Goal: Task Accomplishment & Management: Use online tool/utility

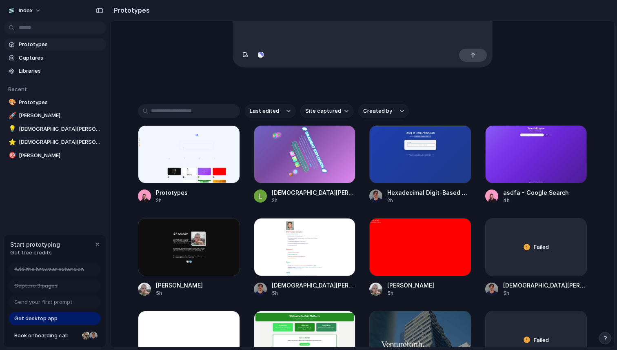
scroll to position [122, 0]
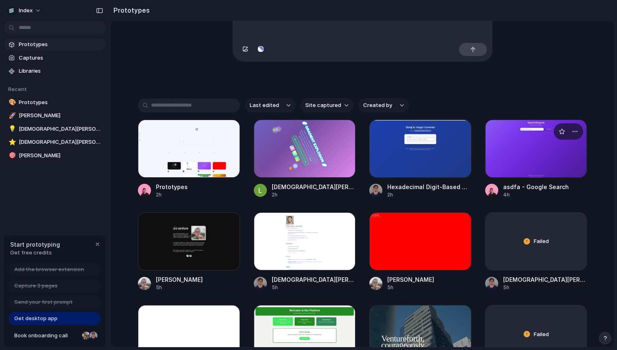
click at [515, 151] on div at bounding box center [536, 149] width 102 height 58
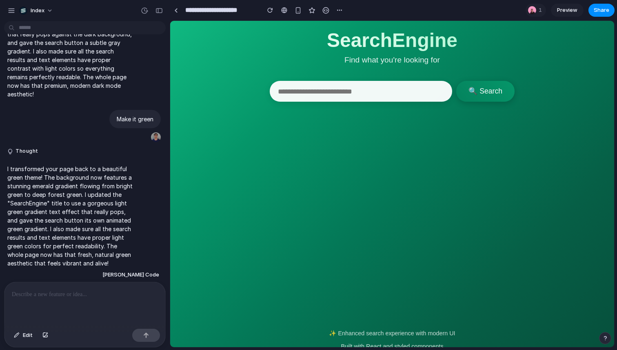
click at [76, 305] on div at bounding box center [84, 303] width 161 height 43
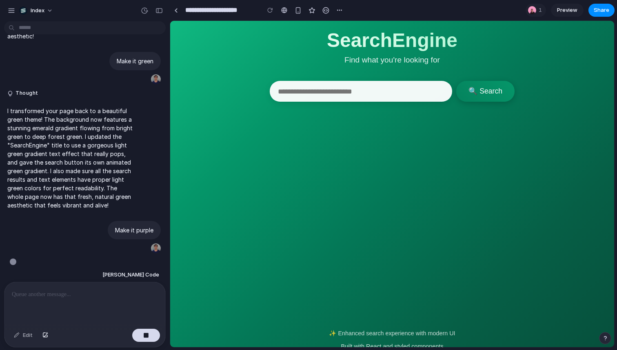
scroll to position [1263, 0]
click at [178, 9] on link at bounding box center [176, 10] width 12 height 12
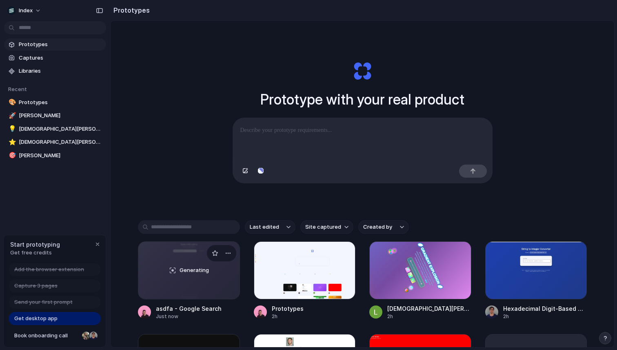
click at [187, 284] on div "Generating" at bounding box center [188, 270] width 101 height 57
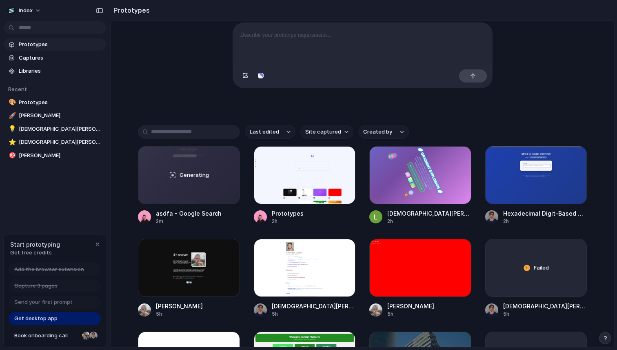
scroll to position [99, 0]
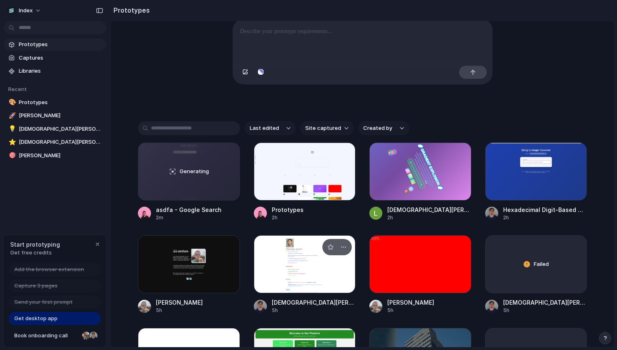
click at [272, 251] on div at bounding box center [305, 264] width 102 height 58
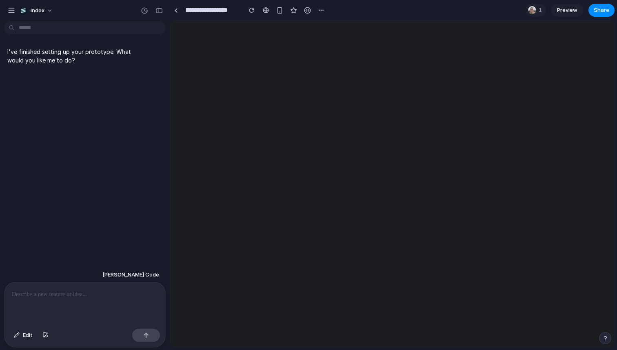
click at [86, 295] on p at bounding box center [85, 294] width 146 height 10
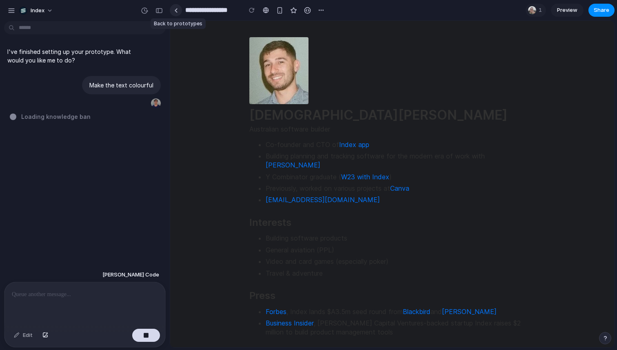
click at [175, 10] on div at bounding box center [176, 10] width 4 height 4
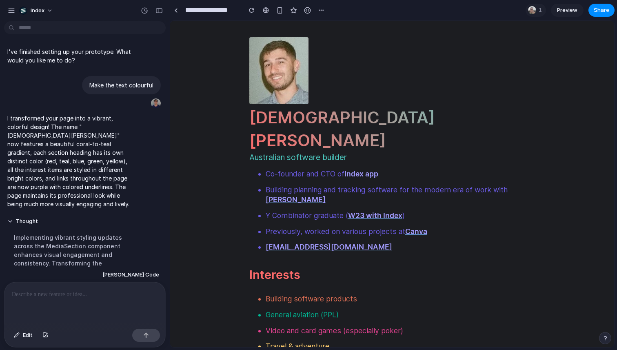
scroll to position [116, 0]
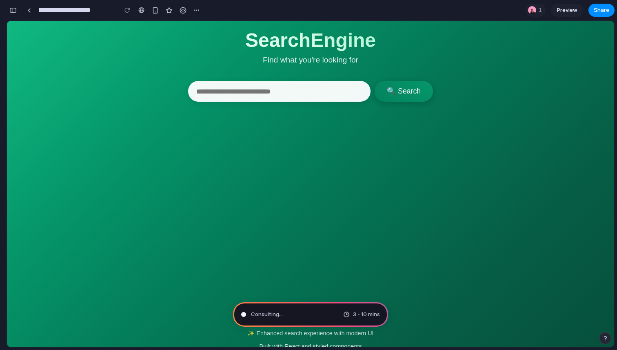
scroll to position [0, 7]
click at [12, 9] on div "button" at bounding box center [12, 10] width 7 height 6
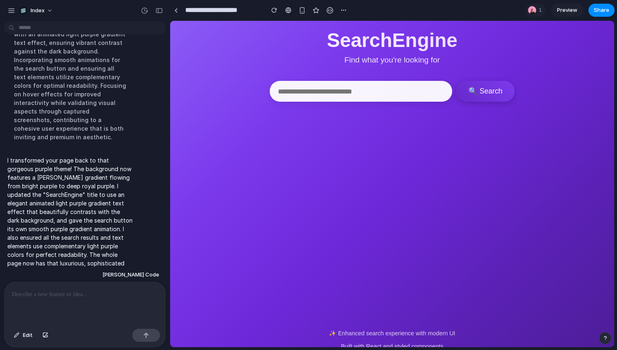
scroll to position [0, 0]
